Goal: Information Seeking & Learning: Learn about a topic

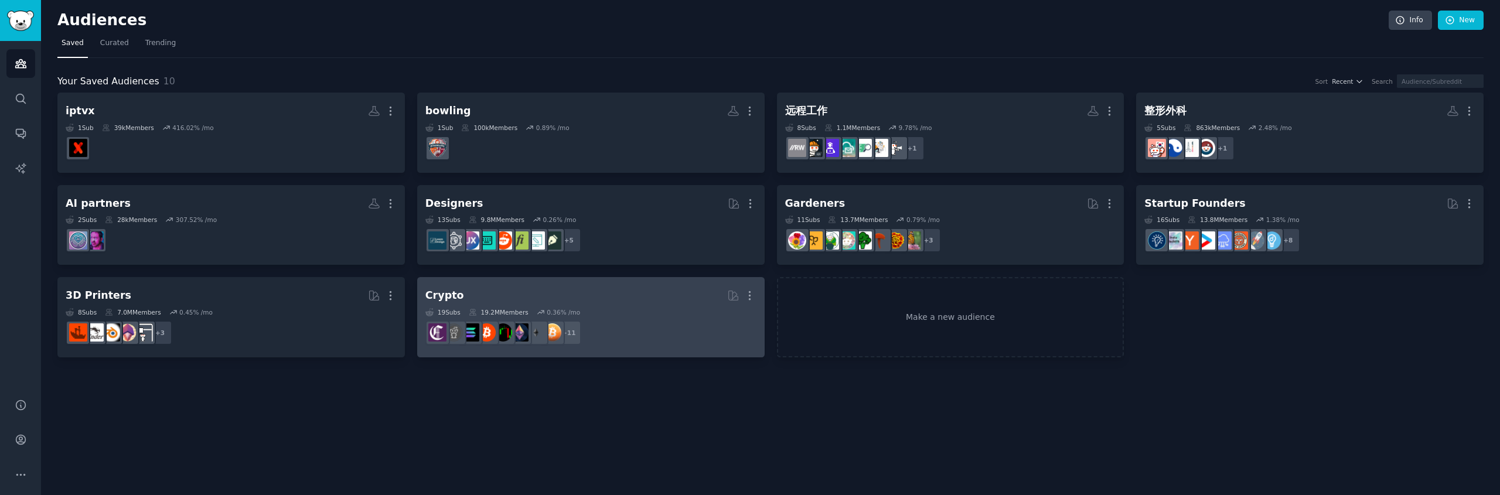
click at [621, 308] on div "19 Sub s 19.2M Members 0.36 % /mo" at bounding box center [590, 312] width 331 height 8
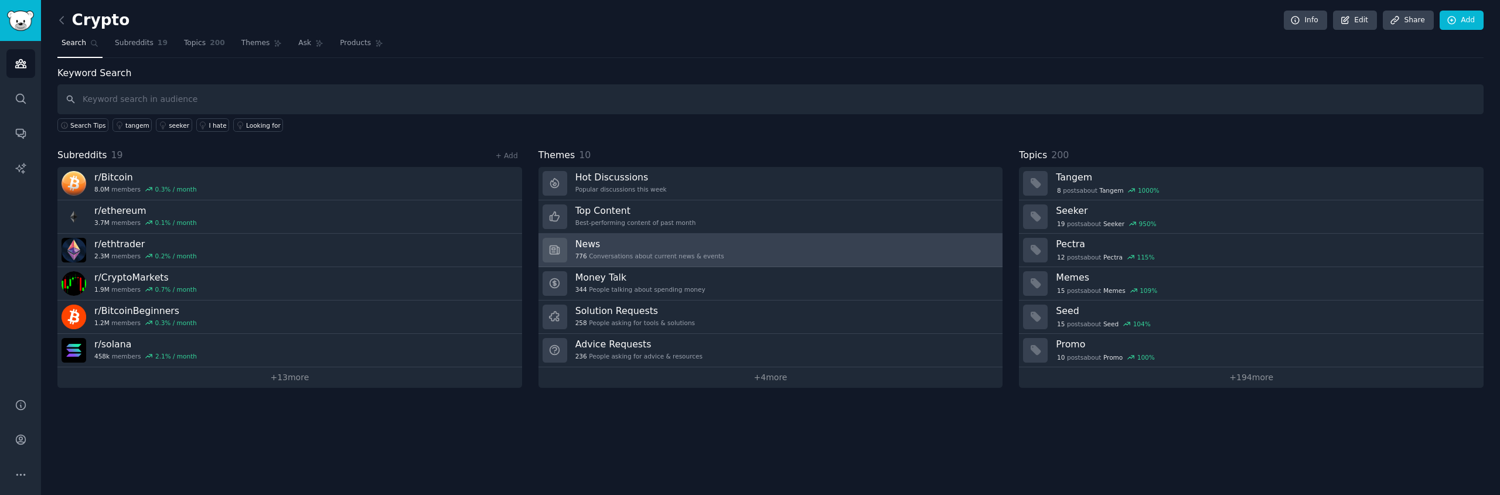
click at [578, 255] on span "776" at bounding box center [581, 256] width 12 height 8
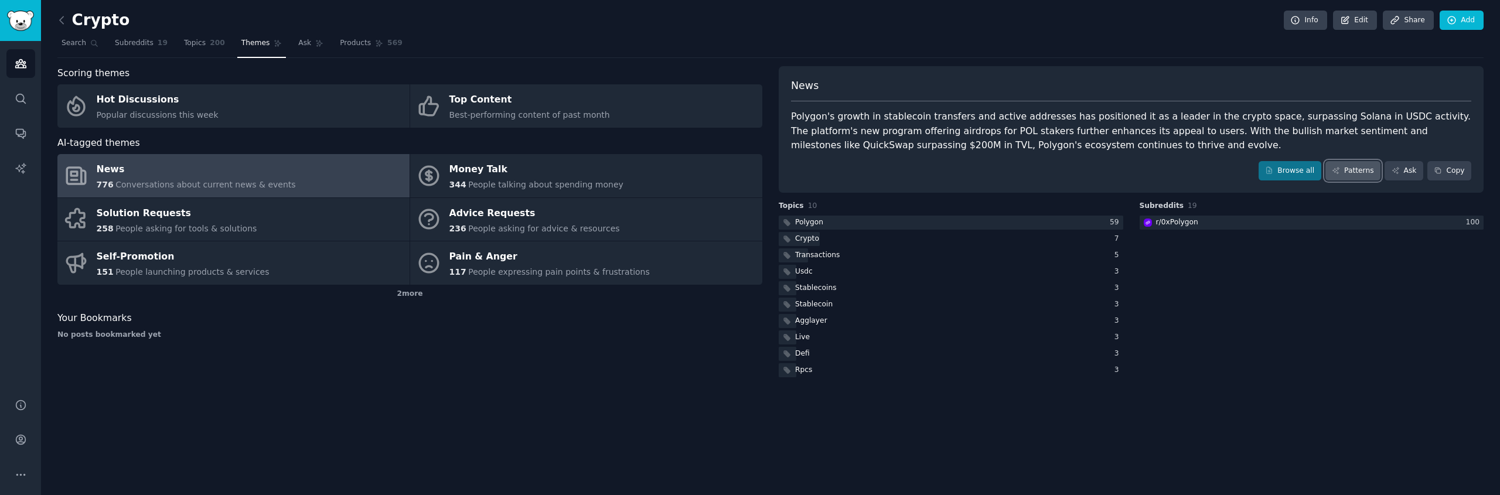
click at [1348, 172] on link "Patterns" at bounding box center [1353, 171] width 55 height 20
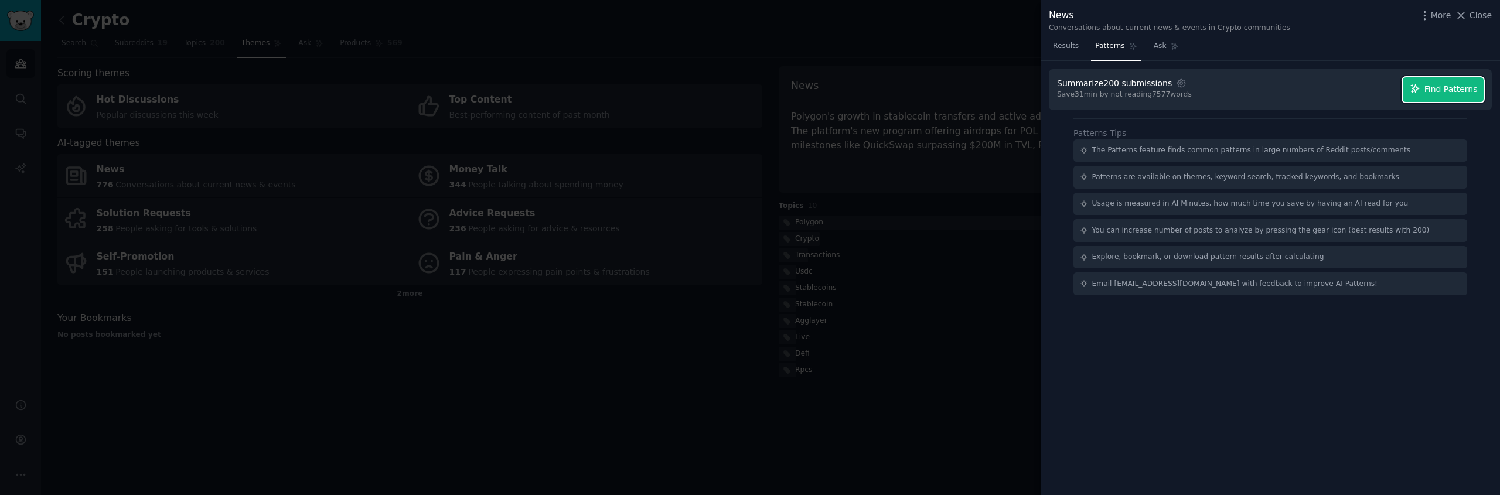
click at [1443, 99] on button "Find Patterns" at bounding box center [1443, 89] width 81 height 25
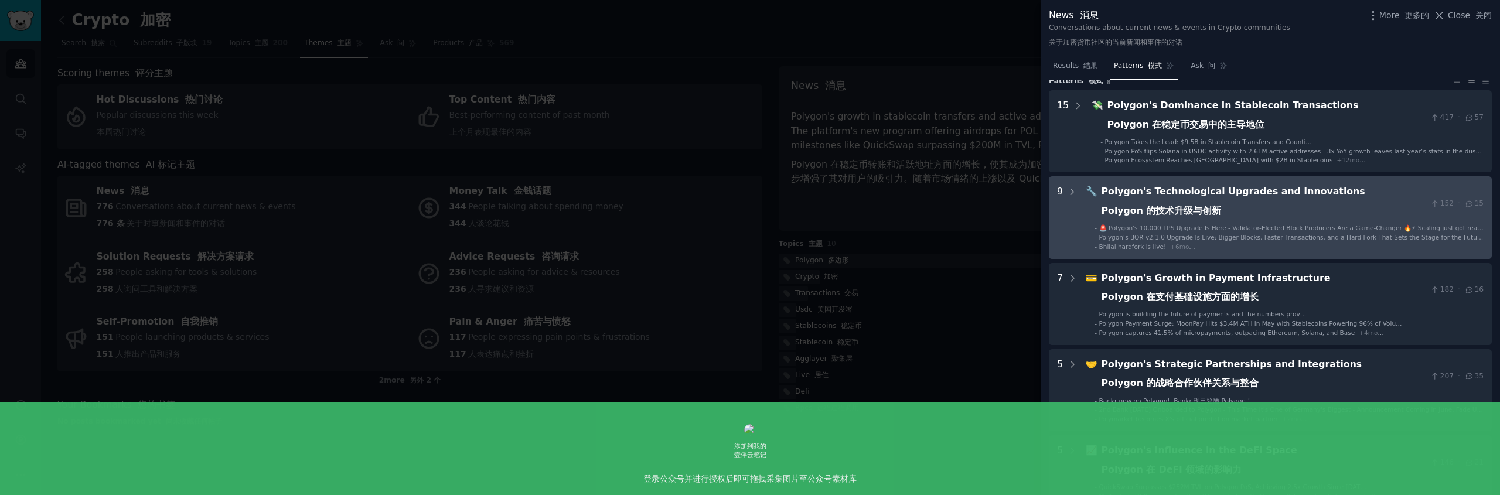
scroll to position [53, 0]
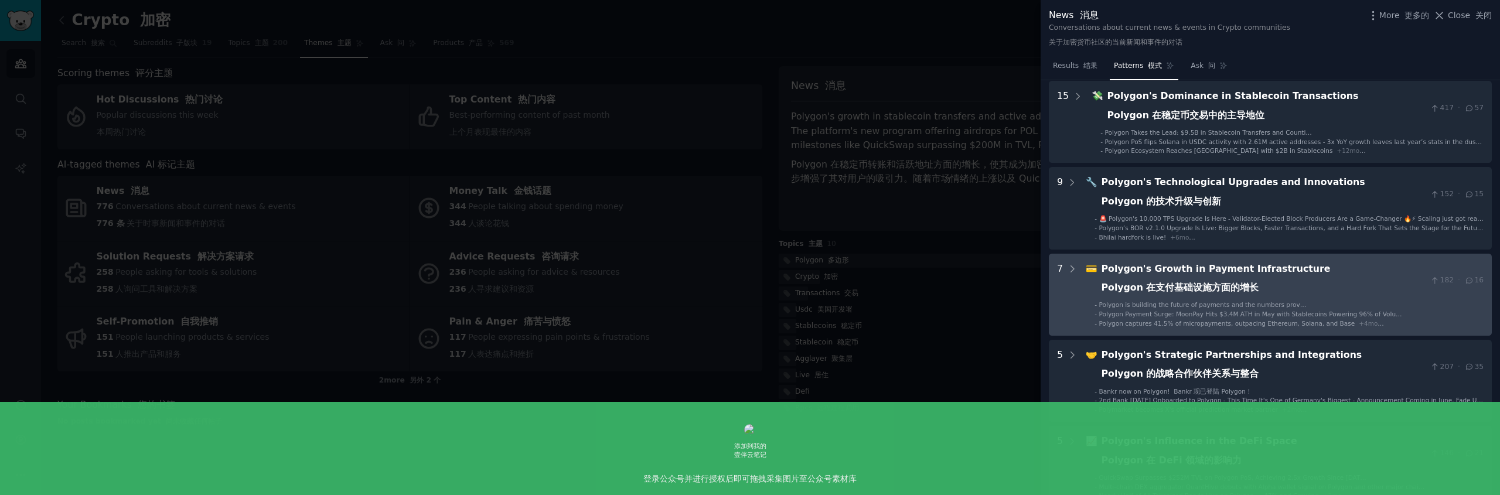
click at [1310, 286] on div "Polygon's Growth in Payment Infrastructure Polygon 在支付基础设施方面的增长" at bounding box center [1264, 281] width 325 height 38
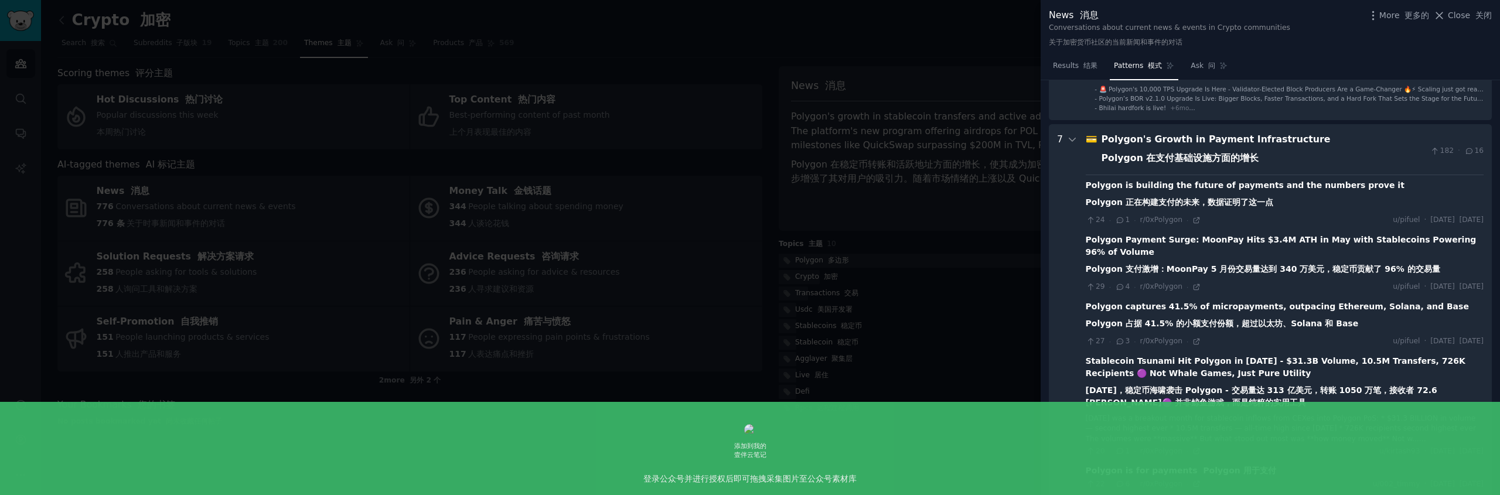
scroll to position [0, 0]
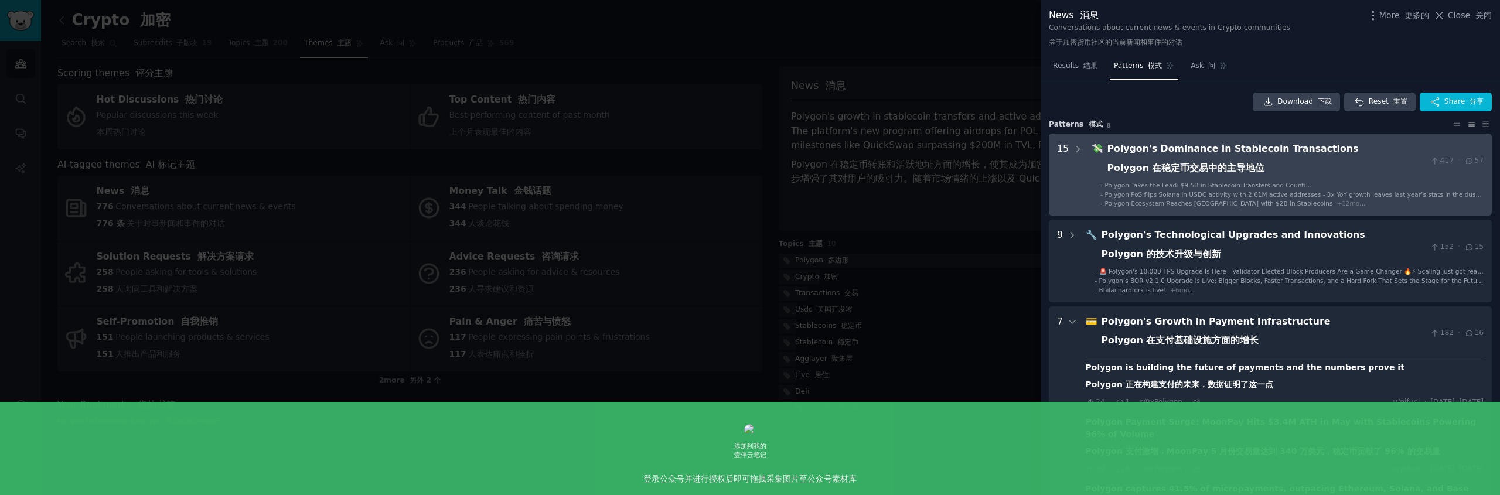
click at [1273, 168] on div "Polygon's Dominance in Stablecoin Transactions Polygon 在稳定币交易中的主导地位" at bounding box center [1267, 161] width 319 height 38
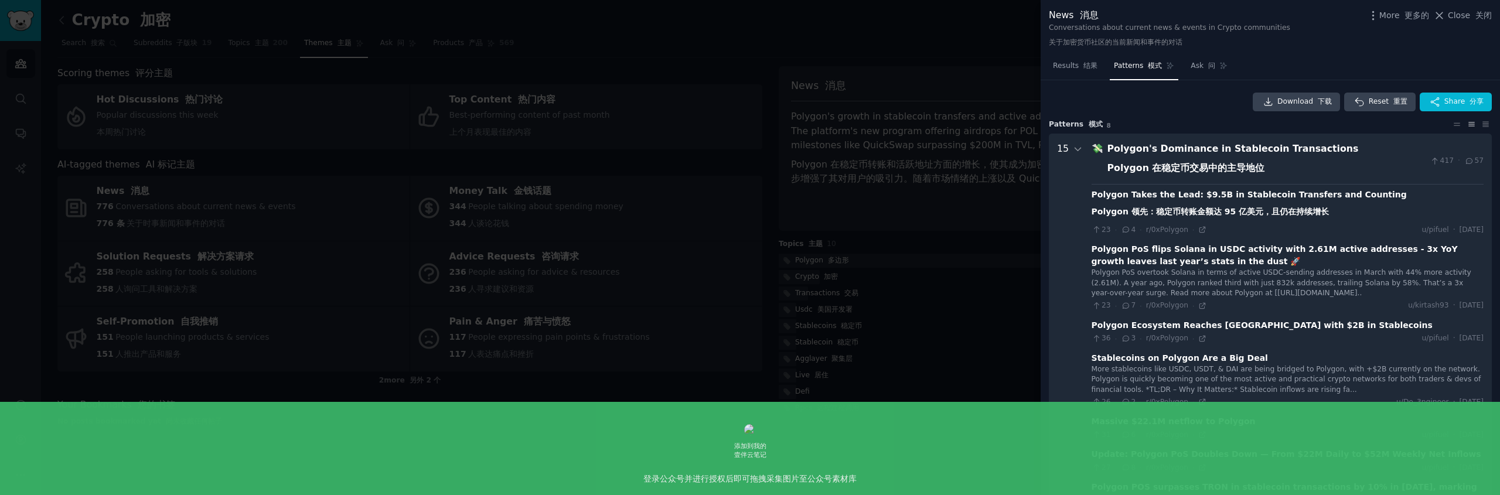
scroll to position [53, 0]
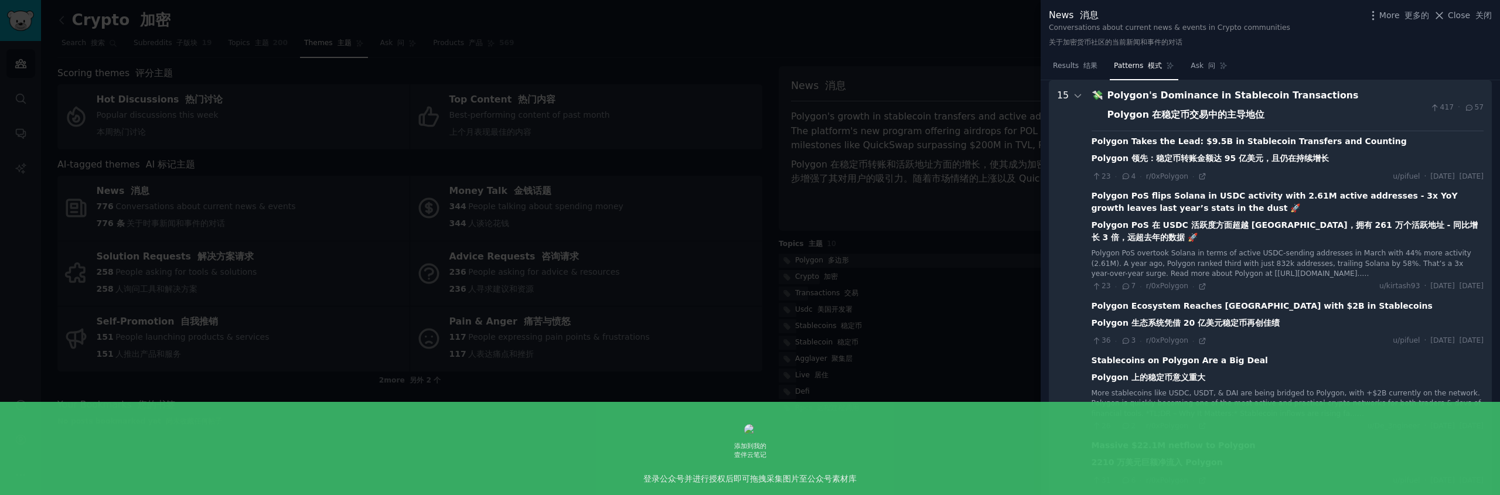
drag, startPoint x: 1150, startPoint y: 226, endPoint x: 1186, endPoint y: 227, distance: 36.4
click at [1186, 227] on font "Polygon PoS 在 USDC 活跃度方面超越 [GEOGRAPHIC_DATA]，拥有 261 万个活跃地址 - 同比增长 3 倍，远超去年的数据 🚀" at bounding box center [1285, 231] width 387 height 22
drag, startPoint x: 1157, startPoint y: 226, endPoint x: 1232, endPoint y: 224, distance: 75.6
click at [1196, 225] on font "Polygon PoS 在 USDC 活跃度方面超越 [GEOGRAPHIC_DATA]，拥有 261 万个活跃地址 - 同比增长 3 倍，远超去年的数据 🚀" at bounding box center [1285, 231] width 387 height 22
click at [1282, 222] on font "Polygon PoS 在 USDC 活跃度方面超越 [GEOGRAPHIC_DATA]，拥有 261 万个活跃地址 - 同比增长 3 倍，远超去年的数据 🚀" at bounding box center [1285, 231] width 387 height 22
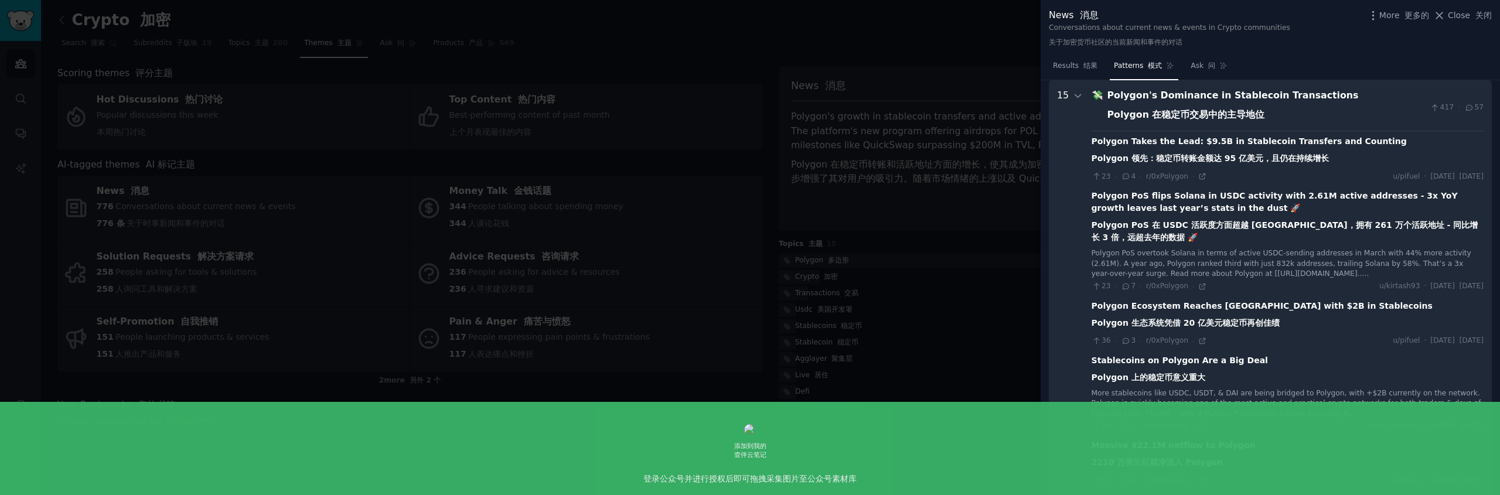
drag, startPoint x: 1389, startPoint y: 194, endPoint x: 1435, endPoint y: 194, distance: 45.7
click at [1435, 194] on div "Polygon PoS flips Solana in USDC activity with 2.61M active addresses - 3x YoY …" at bounding box center [1288, 219] width 392 height 59
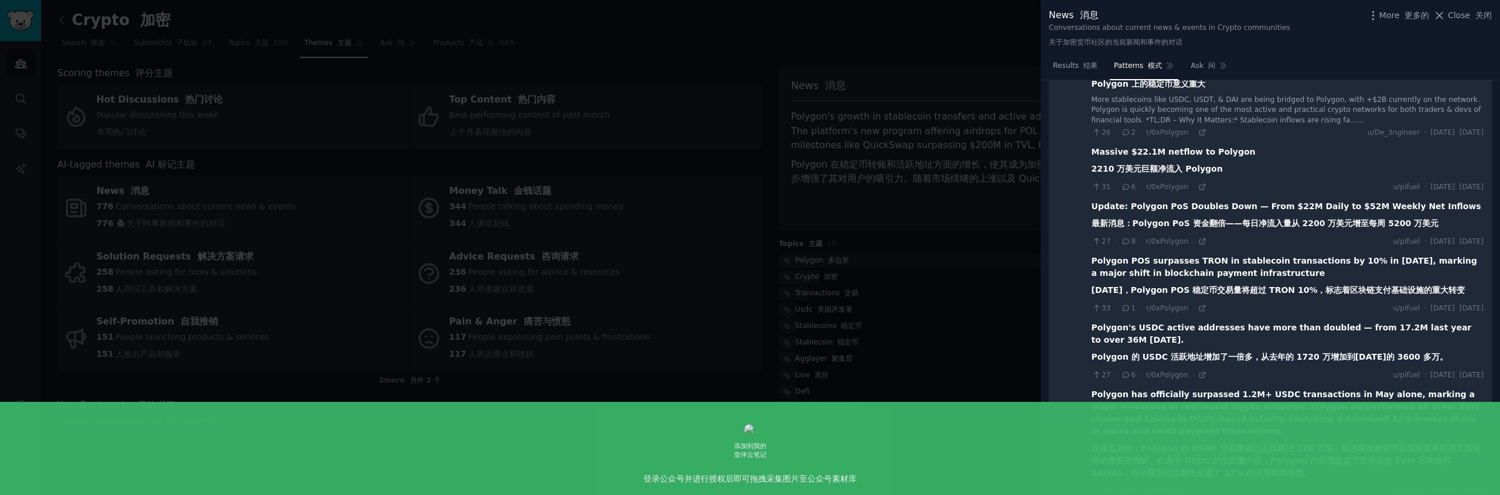
scroll to position [0, 0]
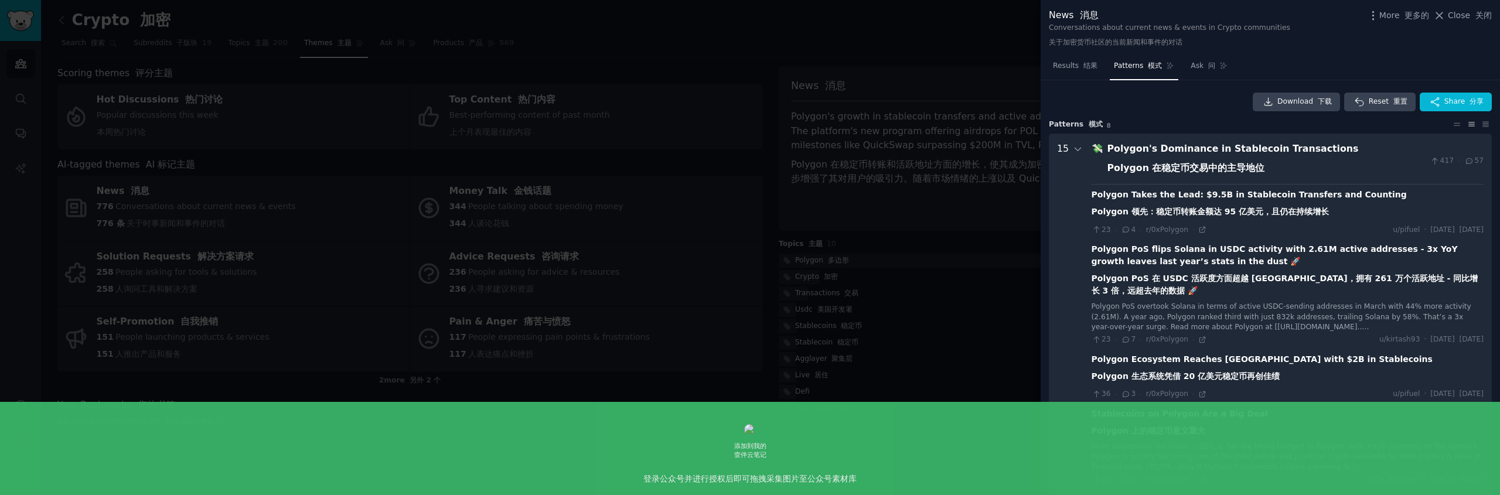
click at [927, 190] on div at bounding box center [750, 247] width 1500 height 495
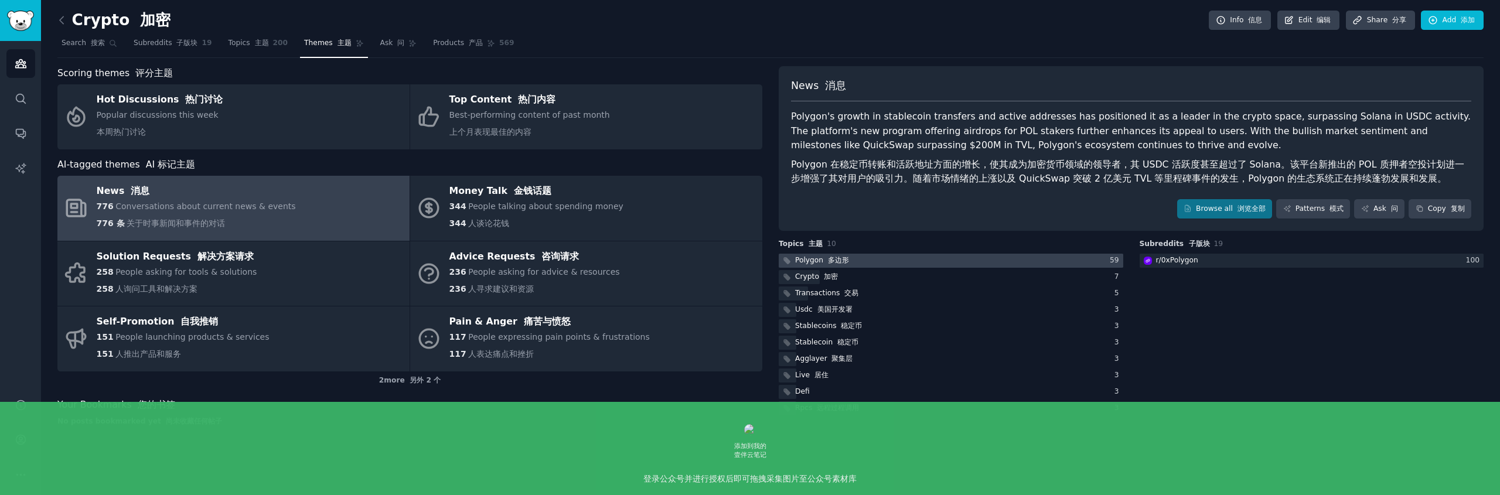
click at [829, 262] on font "多边形" at bounding box center [838, 260] width 21 height 8
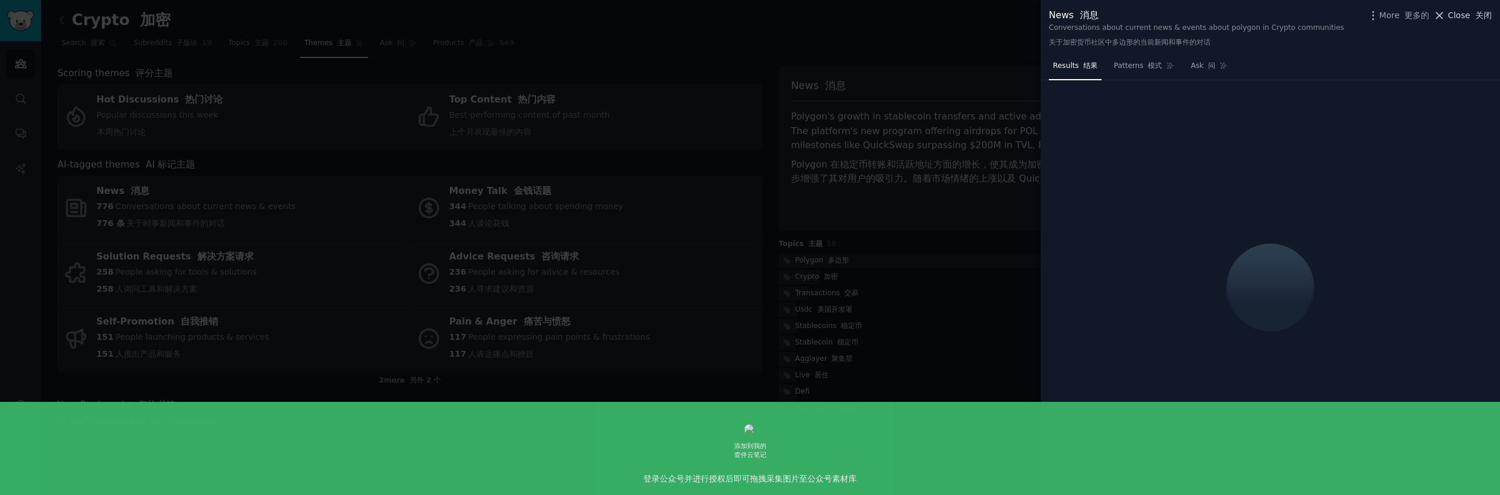
click at [1454, 15] on span "Close 关闭" at bounding box center [1470, 15] width 44 height 12
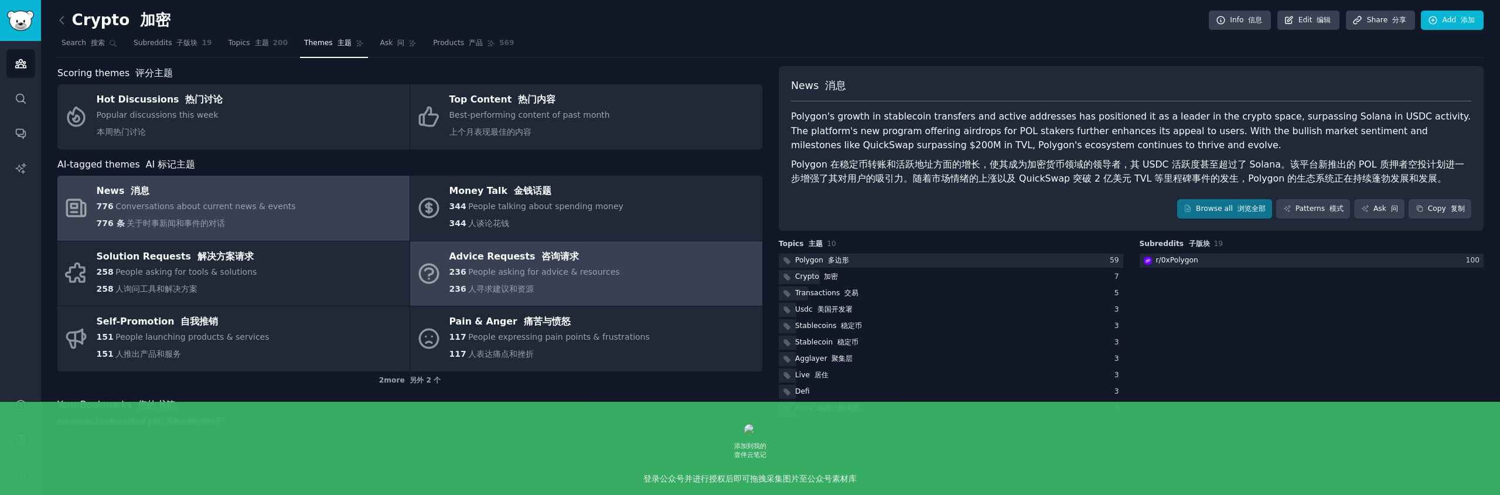
click at [564, 264] on div "Advice Requests 咨询请求" at bounding box center [534, 256] width 171 height 19
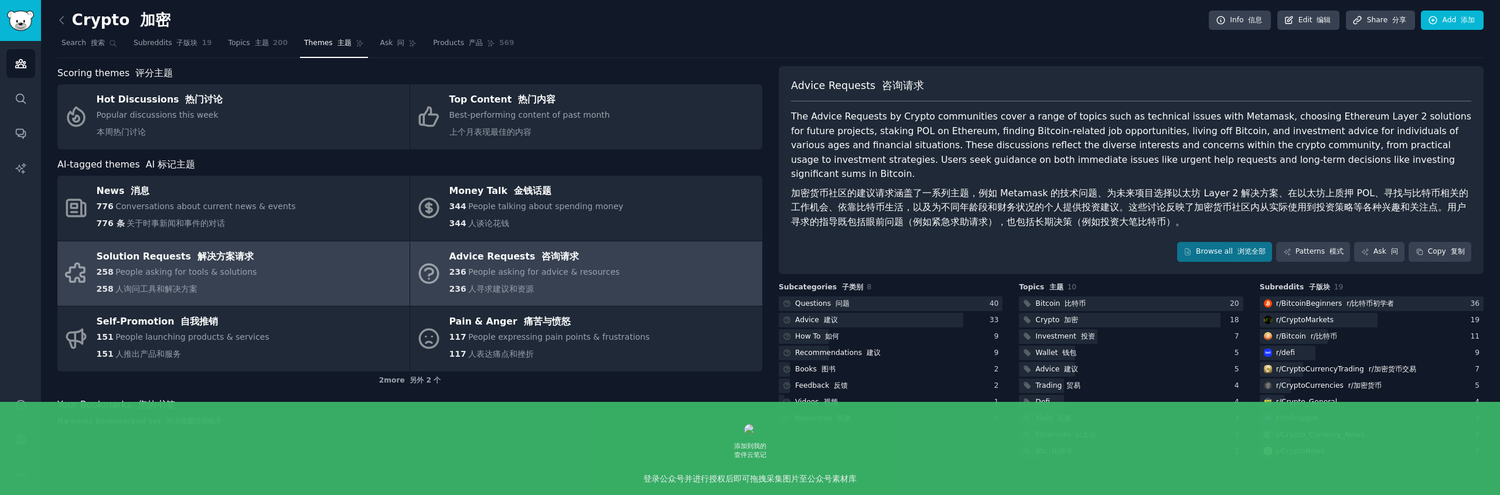
click at [268, 272] on link "Solution Requests 解决方案请求 258 People asking for tools & solutions 258 人询问工具和解决方案" at bounding box center [233, 273] width 352 height 65
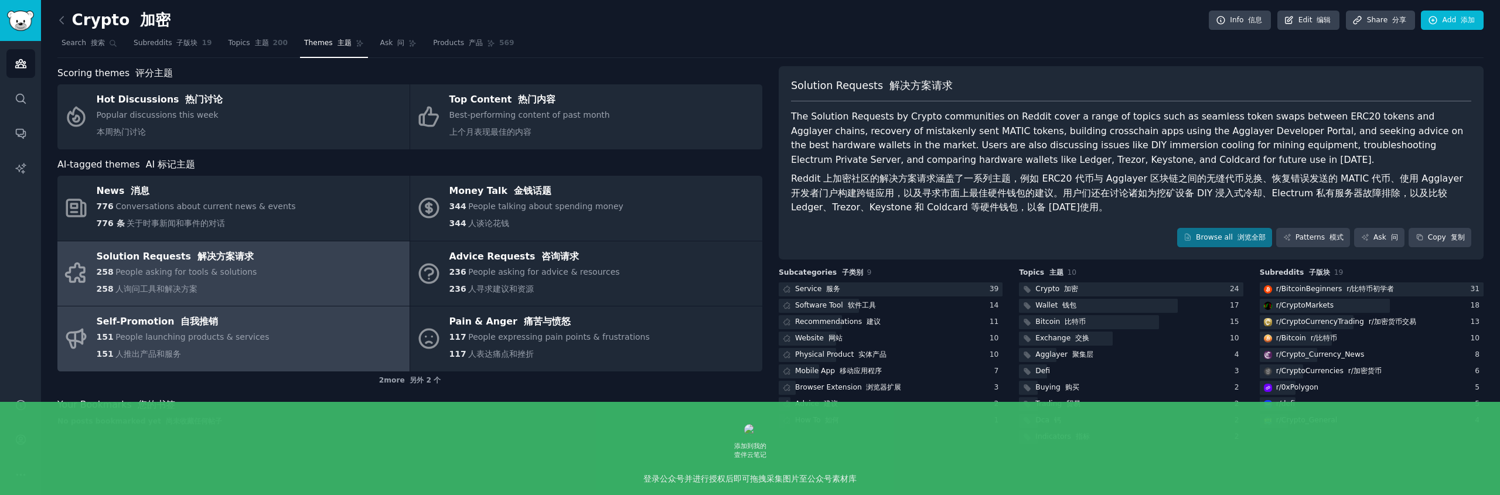
click at [331, 335] on link "Self-Promotion 自我推销 151 People launching products & services 151 人推出产品和服务" at bounding box center [233, 338] width 352 height 65
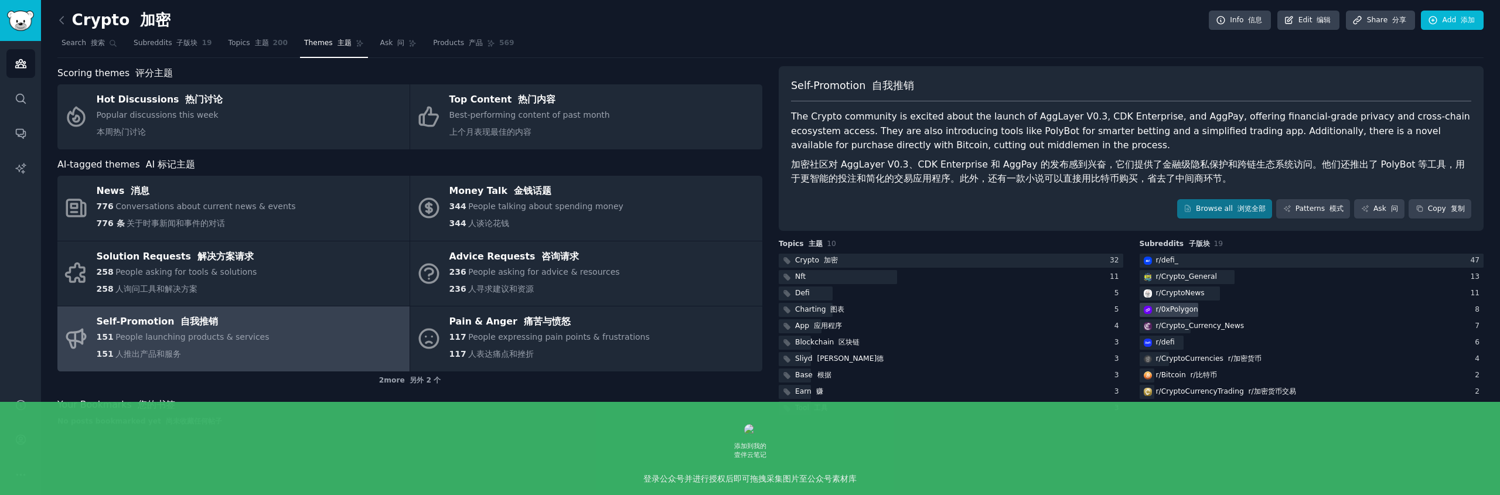
click at [1160, 312] on div "r/ 0xPolygon" at bounding box center [1177, 310] width 42 height 11
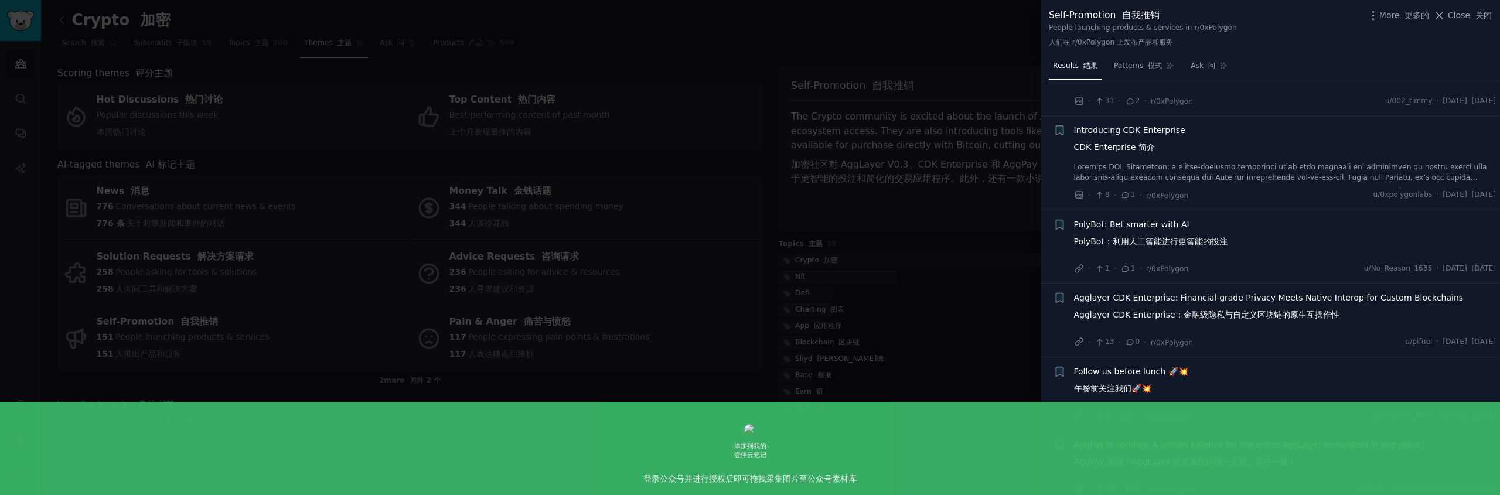
scroll to position [224, 0]
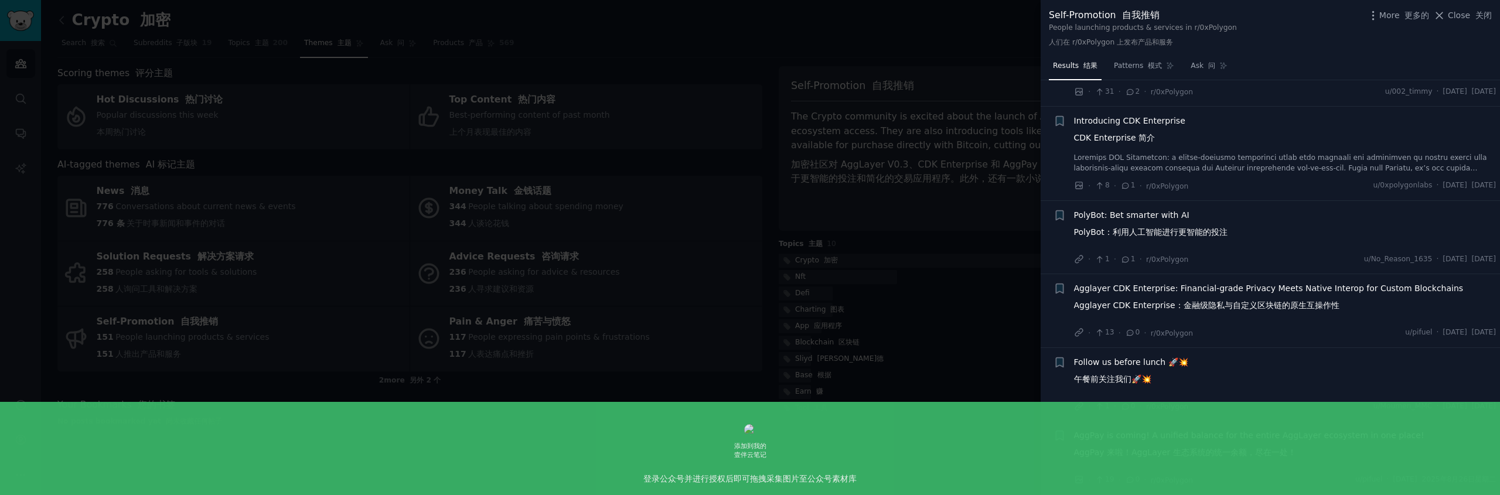
click at [990, 237] on div at bounding box center [750, 247] width 1500 height 495
